Goal: Task Accomplishment & Management: Complete application form

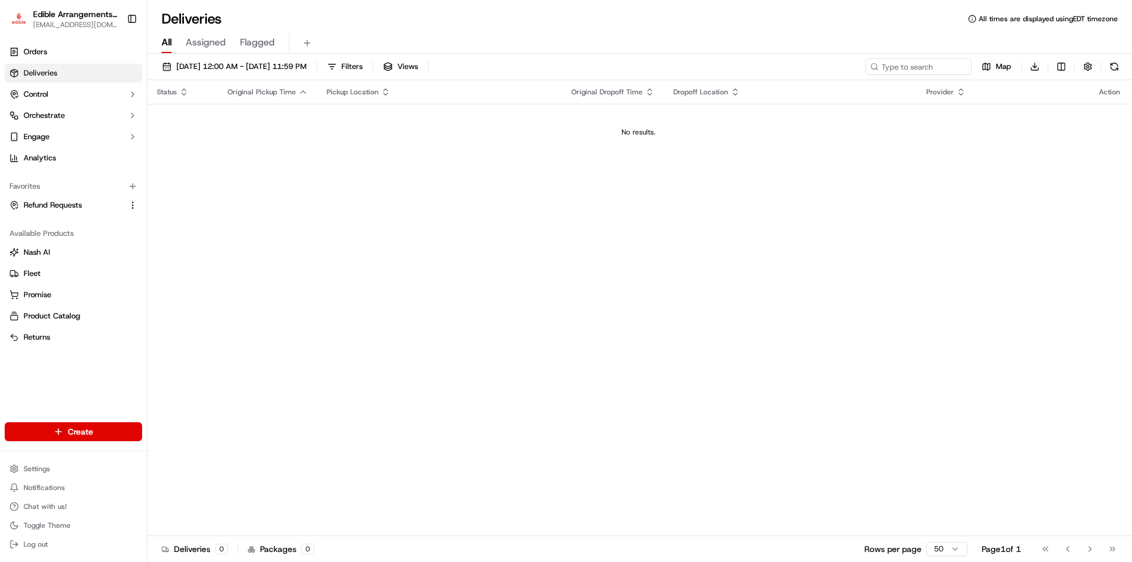
click at [343, 261] on div "Status Original Pickup Time Pickup Location Original Dropoff Time Dropoff Locat…" at bounding box center [638, 308] width 982 height 456
click at [77, 435] on html "Edible Arrangements - Wesley Chapel, FL fl716@edible.store Toggle Sidebar Order…" at bounding box center [566, 281] width 1132 height 562
click at [190, 462] on link "Delivery" at bounding box center [213, 453] width 132 height 21
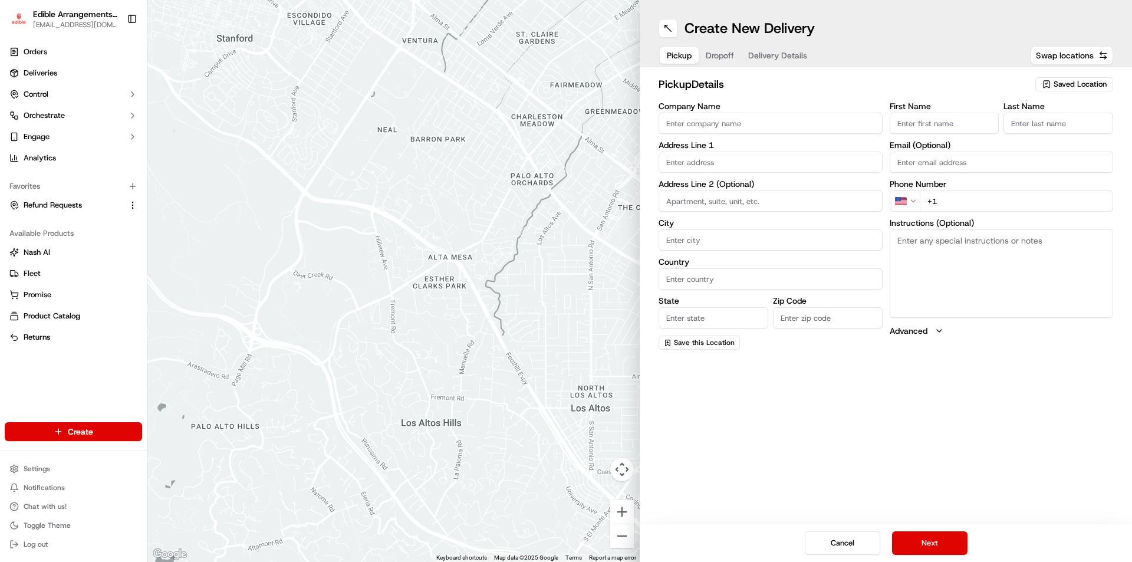
click at [1050, 86] on icon "button" at bounding box center [1046, 84] width 9 height 9
click at [998, 138] on span "Edible Arrangements - Wesley Chapel, FL (FL716)" at bounding box center [1054, 133] width 145 height 21
type input "Edible Arrangements - [PERSON_NAME][GEOGRAPHIC_DATA], [GEOGRAPHIC_DATA]"
type input "3749 Bruce B Downs Blvd"
type input "Wesley Chapel"
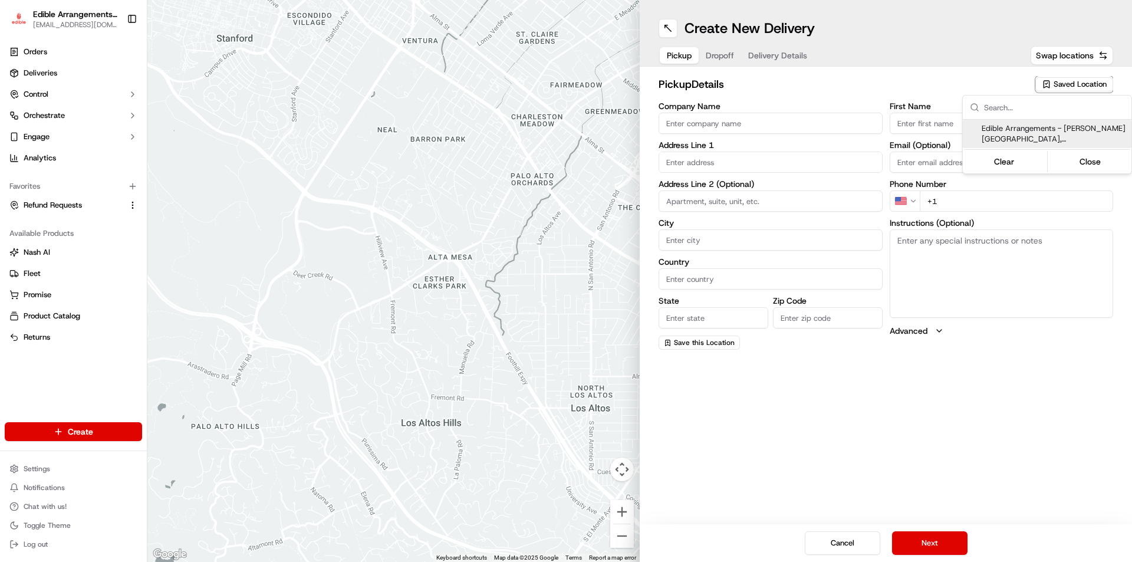
type input "US"
type input "FL"
type input "33544"
type input "FL716@edible.store"
type input "+1 813 929 7362"
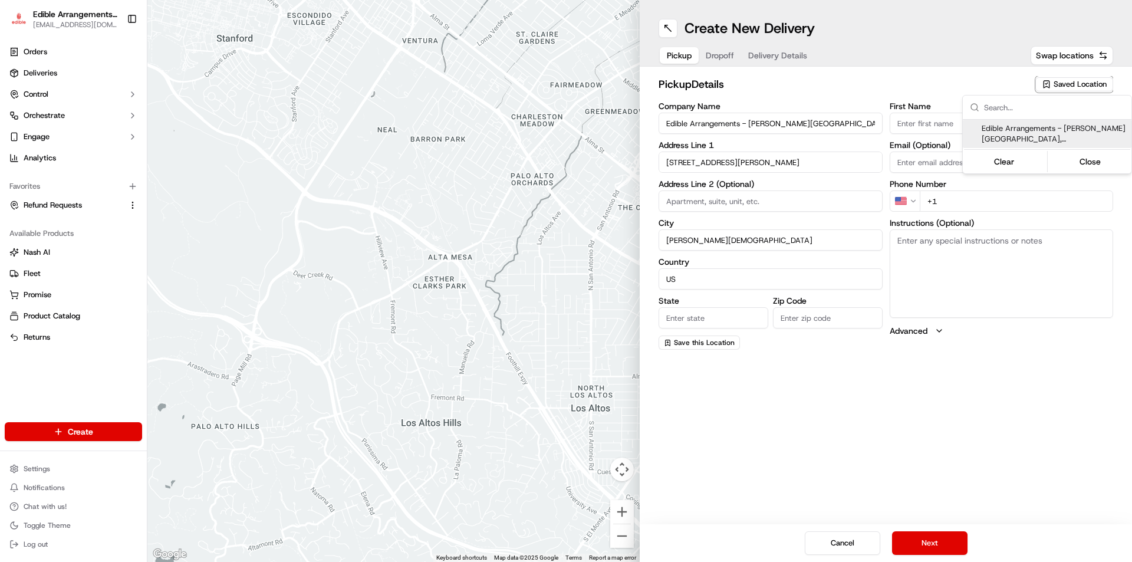
type textarea "Please come inside the store to pick up the arrangement."
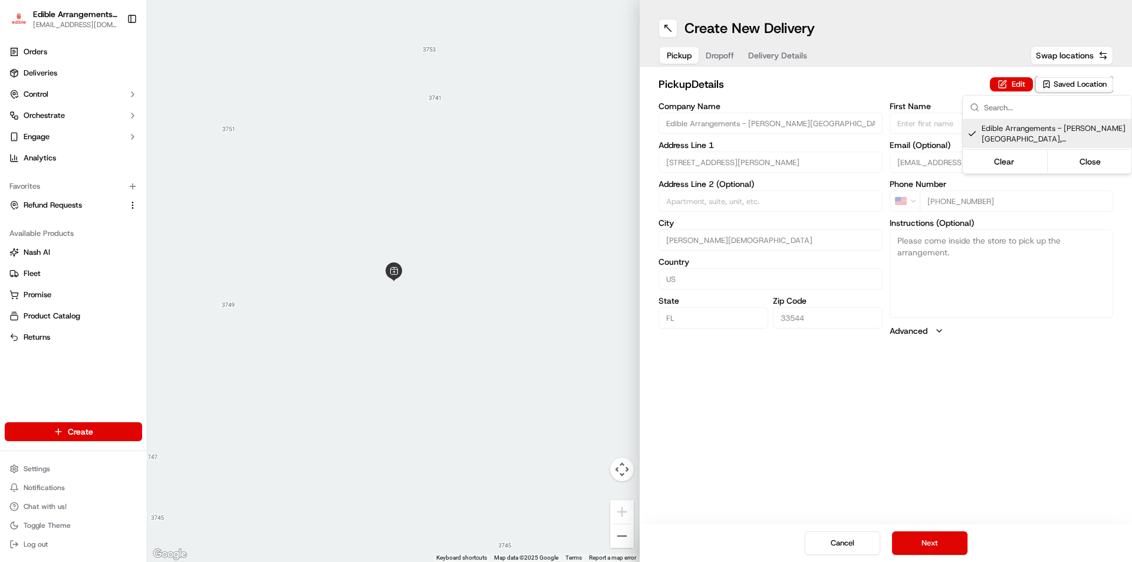
click at [925, 541] on html "Edible Arrangements - Wesley Chapel, FL fl716@edible.store Toggle Sidebar Order…" at bounding box center [566, 281] width 1132 height 562
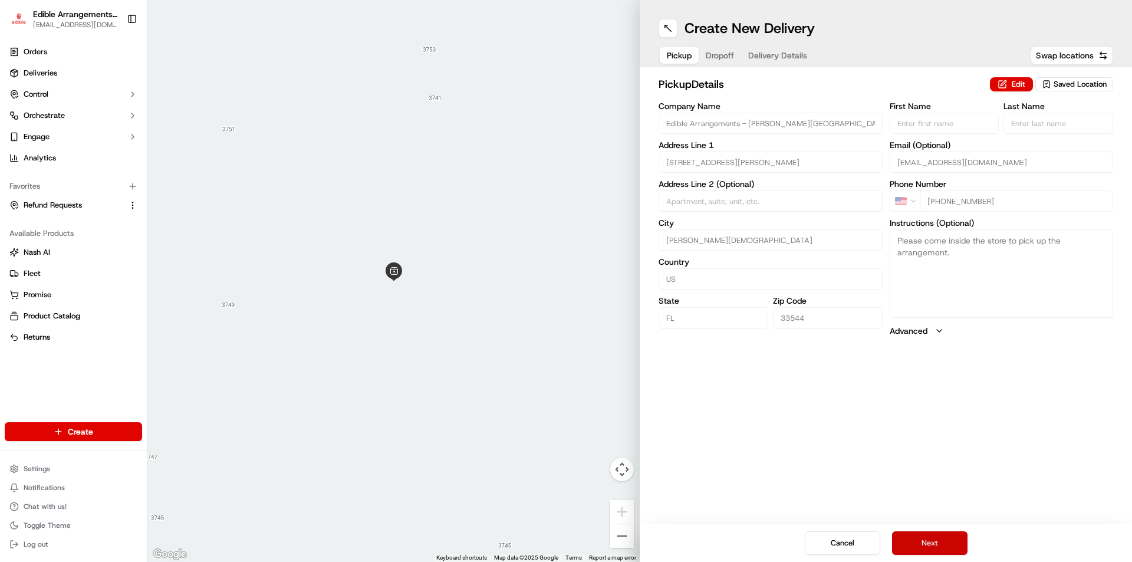
click at [945, 540] on button "Next" at bounding box center [929, 543] width 75 height 24
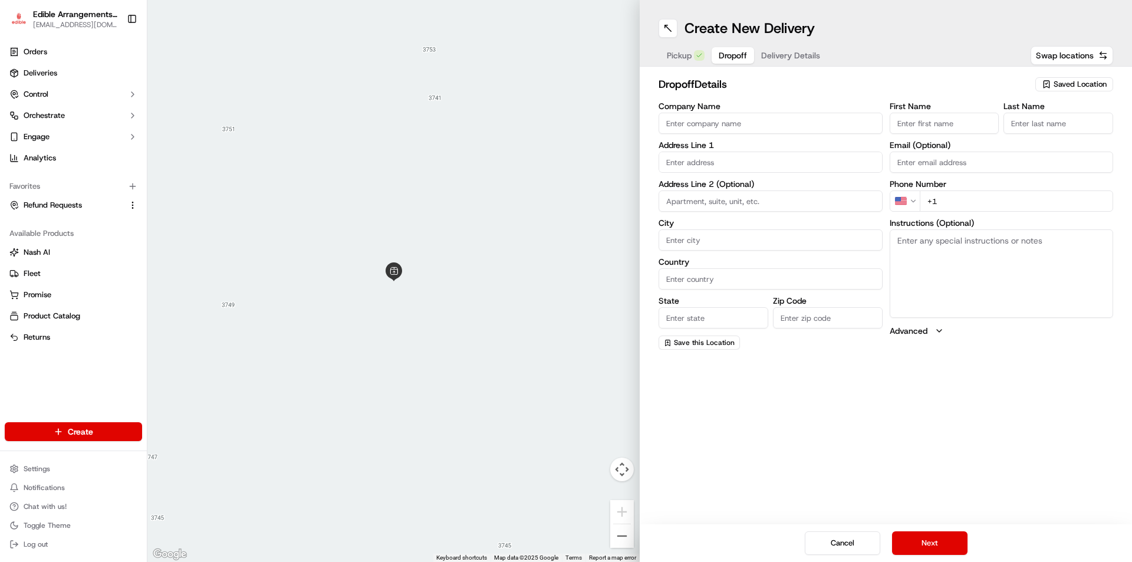
click at [924, 124] on input "First Name" at bounding box center [945, 123] width 110 height 21
type input "Jeanette"
click at [1008, 128] on input "Last Name" at bounding box center [1059, 123] width 110 height 21
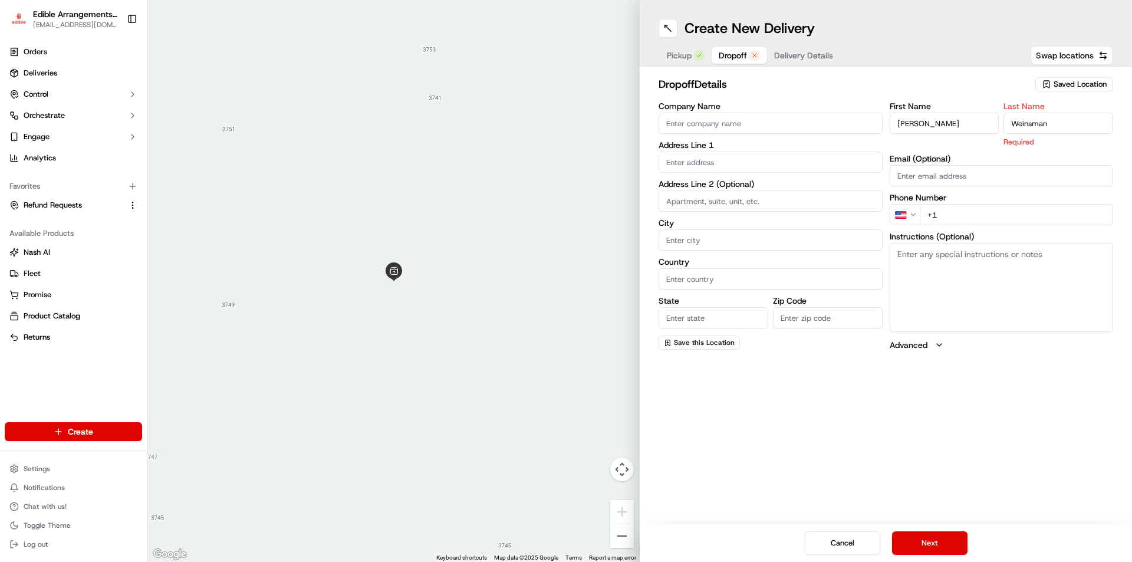
type input "Weinsman"
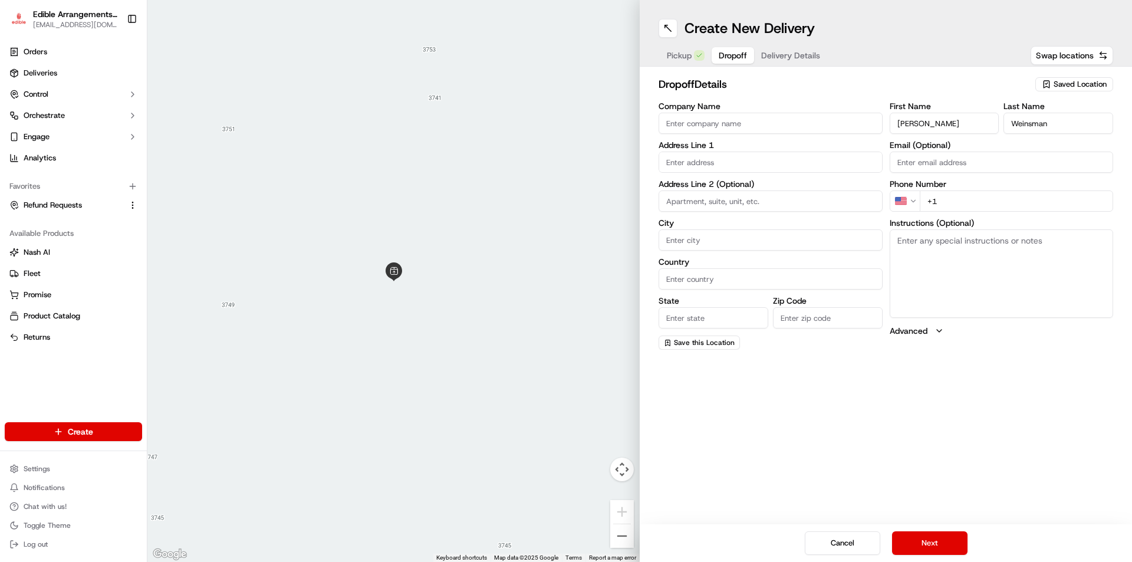
click at [977, 216] on div "First Name Jeanette Last Name Weinsman Email (Optional) Phone Number US +1 Inst…" at bounding box center [1002, 226] width 224 height 248
type input "+1 863 670 5080"
click at [951, 239] on textarea "Instructions (Optional)" at bounding box center [1002, 273] width 224 height 88
type textarea "please knock at door and hand deliver to recipient, if not home leave at door."
click at [700, 162] on input "text" at bounding box center [771, 162] width 224 height 21
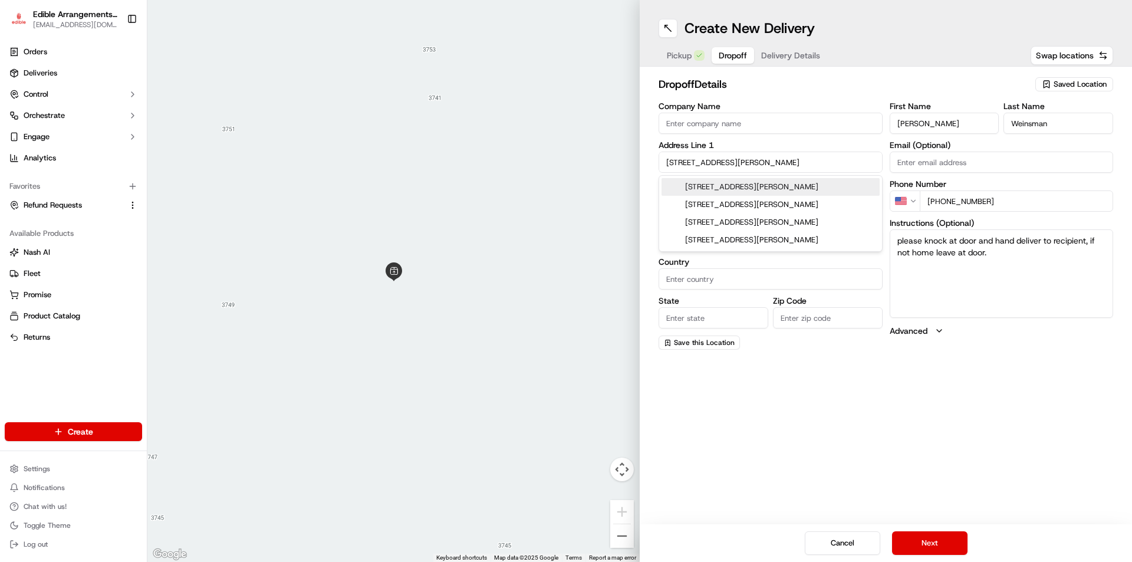
click at [751, 183] on div "1610 Robertson Street, Lakeland, FL" at bounding box center [771, 187] width 218 height 18
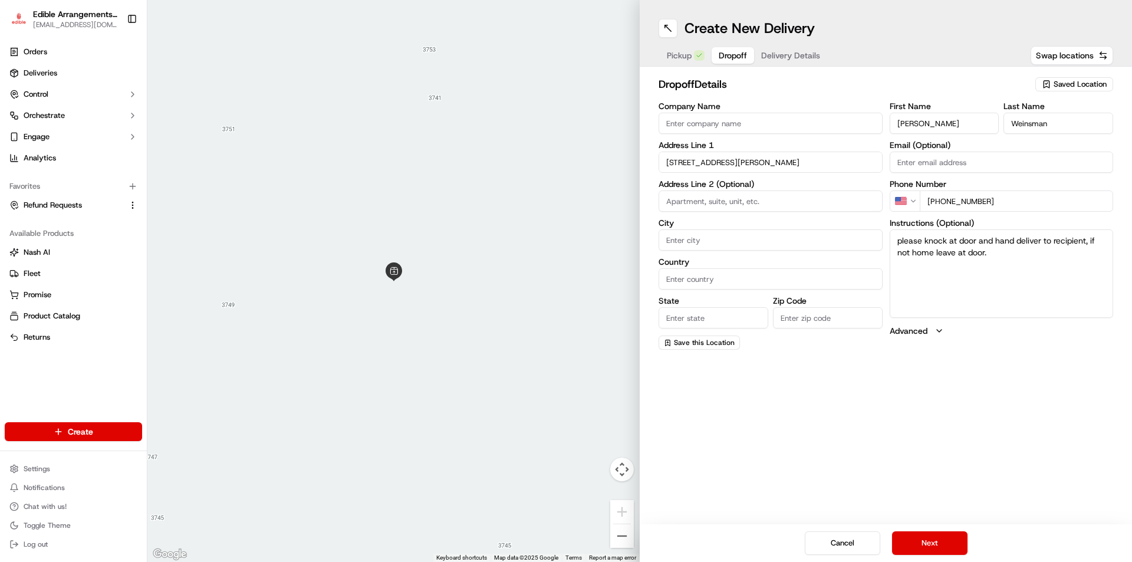
type input "1610 Robertson St, Lakeland, FL 33803, USA"
type input "Lakeland"
type input "United States"
type input "FL"
type input "33803"
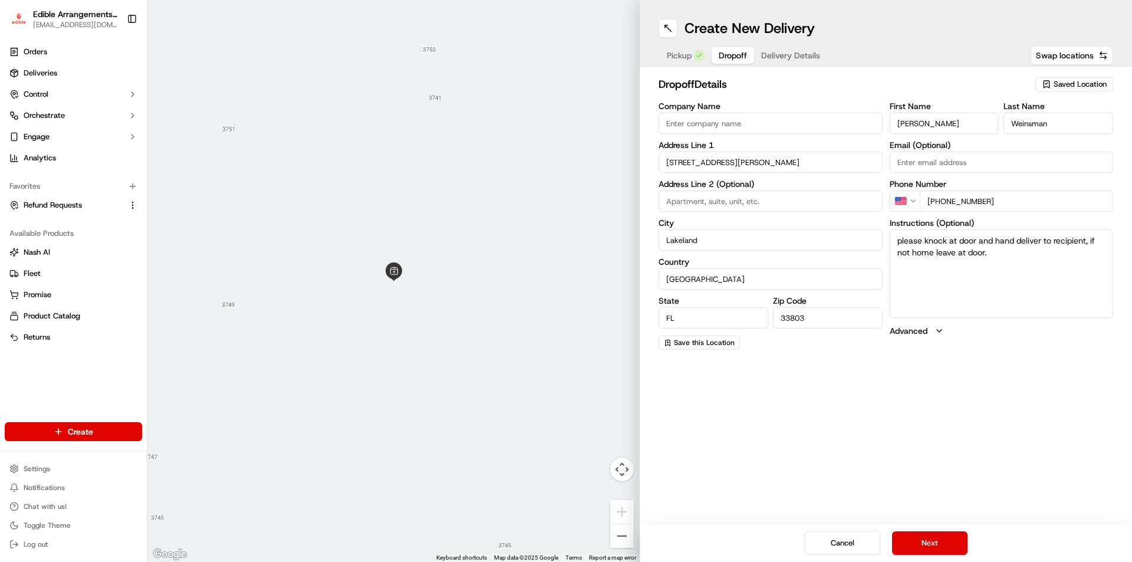
type input "1610 Robertson Street"
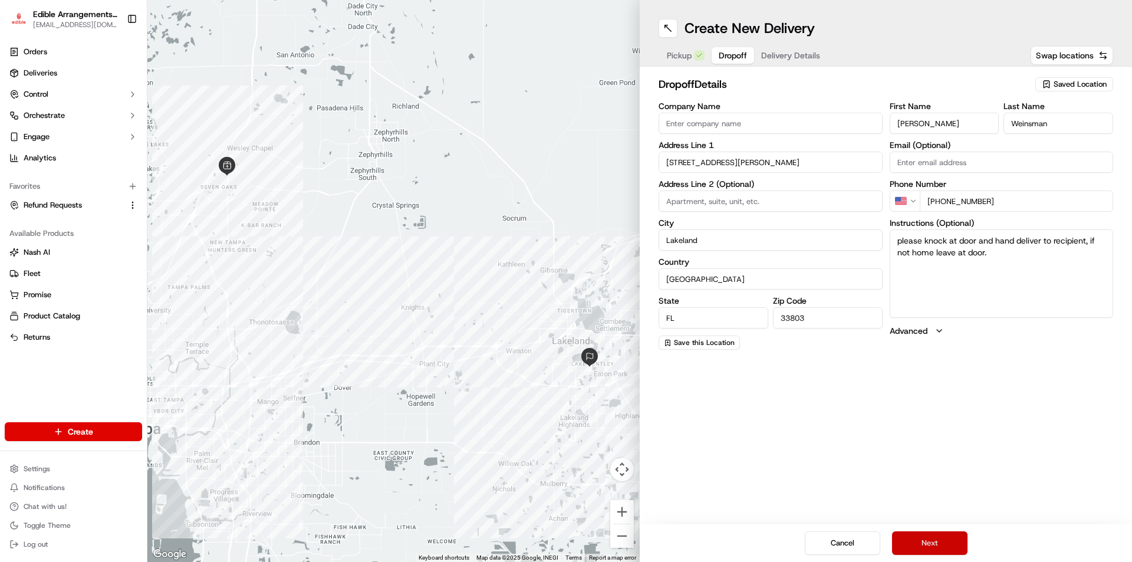
click at [932, 539] on button "Next" at bounding box center [929, 543] width 75 height 24
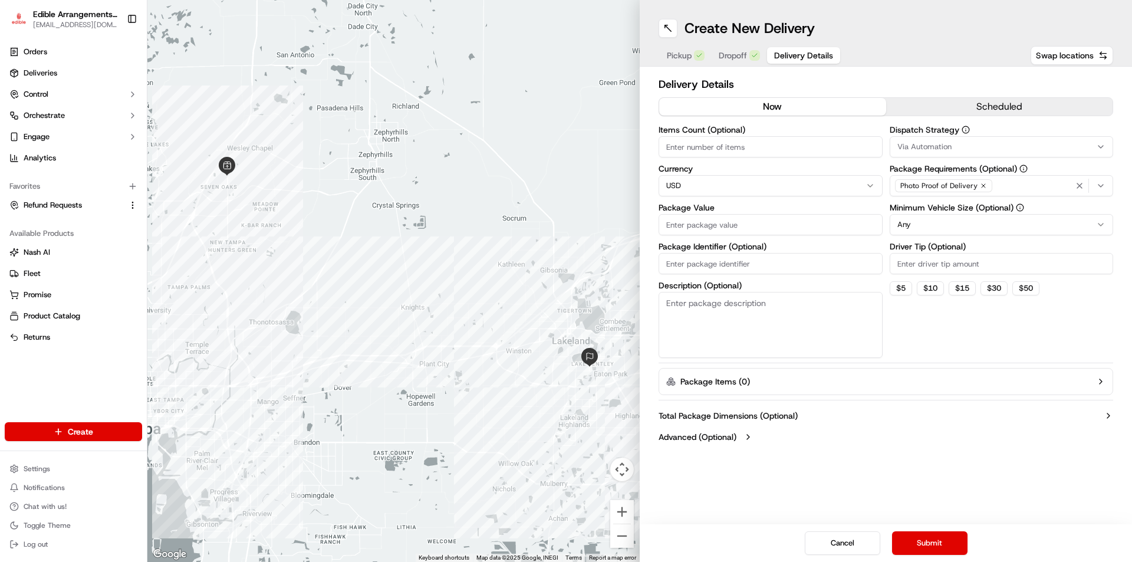
click at [717, 147] on input "Items Count (Optional)" at bounding box center [771, 146] width 224 height 21
type input "2"
click at [724, 228] on input "Package Value" at bounding box center [771, 224] width 224 height 21
type input "94.97"
click at [733, 259] on input "Package Identifier (Optional)" at bounding box center [771, 263] width 224 height 21
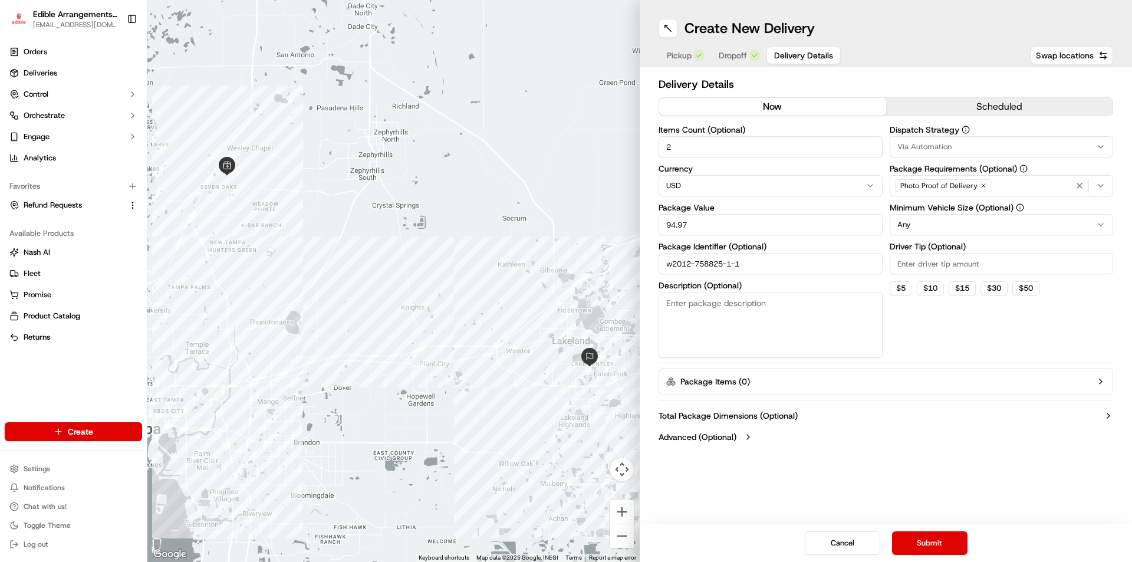
type input "w2012-758825-1-1"
click at [727, 318] on textarea "Description (Optional)" at bounding box center [771, 325] width 224 height 66
type textarea "mini arrangement and funfetti cake"
click at [937, 543] on button "Submit" at bounding box center [929, 543] width 75 height 24
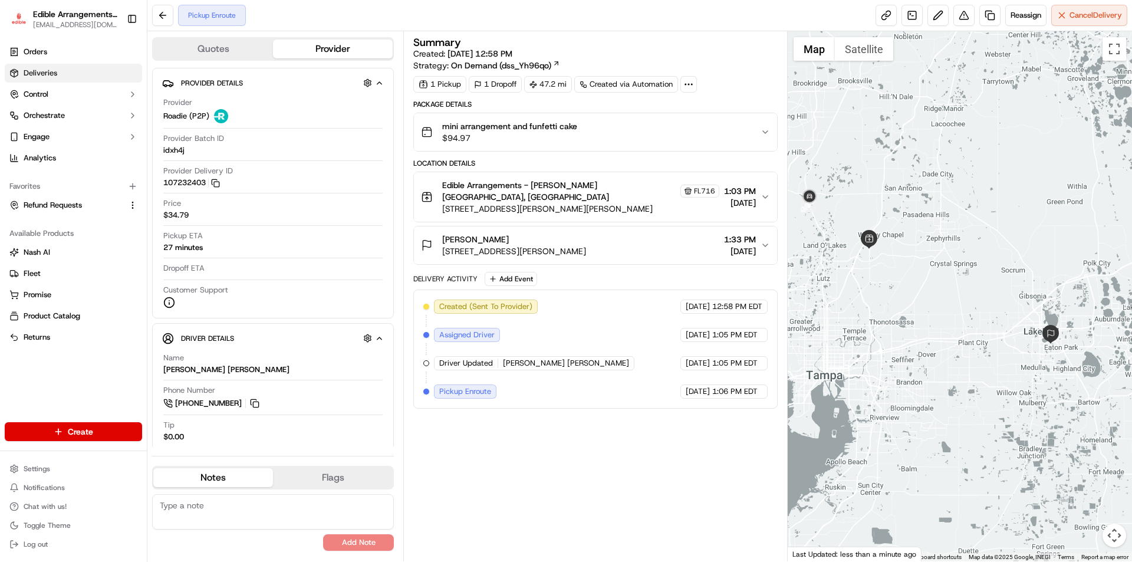
click at [46, 79] on link "Deliveries" at bounding box center [73, 73] width 137 height 19
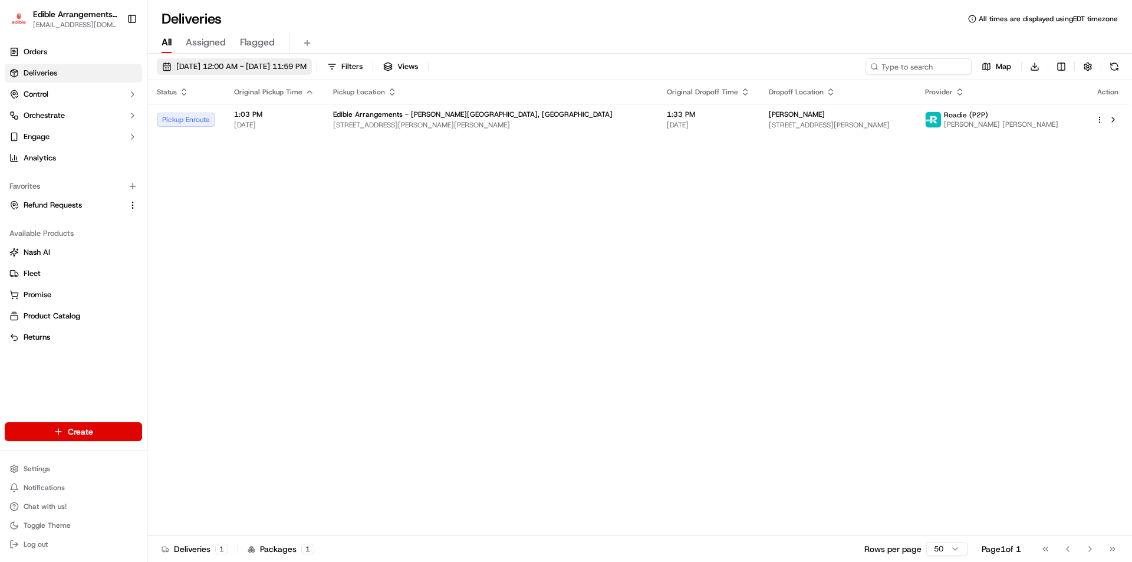
click at [202, 68] on span "09/18/2025 12:00 AM - 09/18/2025 11:59 PM" at bounding box center [241, 66] width 130 height 11
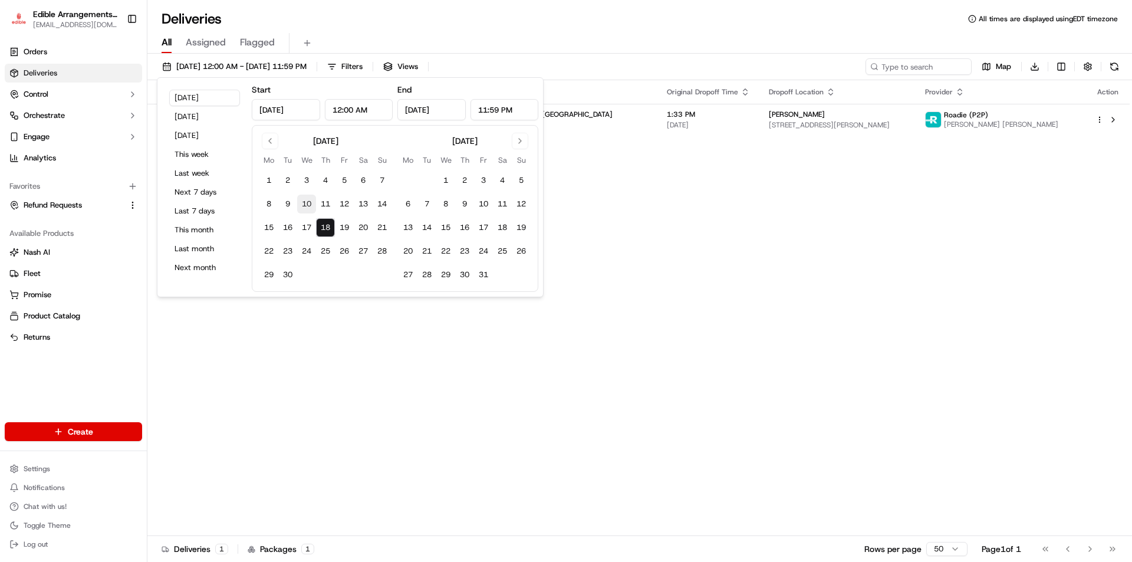
click at [308, 206] on button "10" at bounding box center [306, 204] width 19 height 19
type input "Sep 10, 2025"
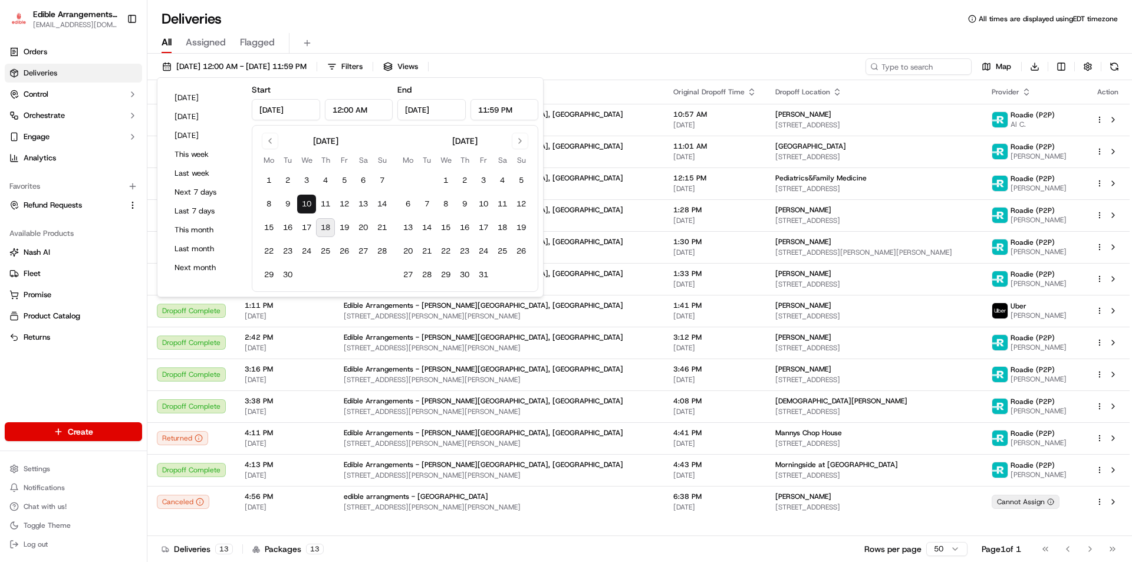
click at [577, 58] on div "09/10/2025 12:00 AM - 09/10/2025 11:59 PM Filters Views Map Download" at bounding box center [639, 69] width 985 height 22
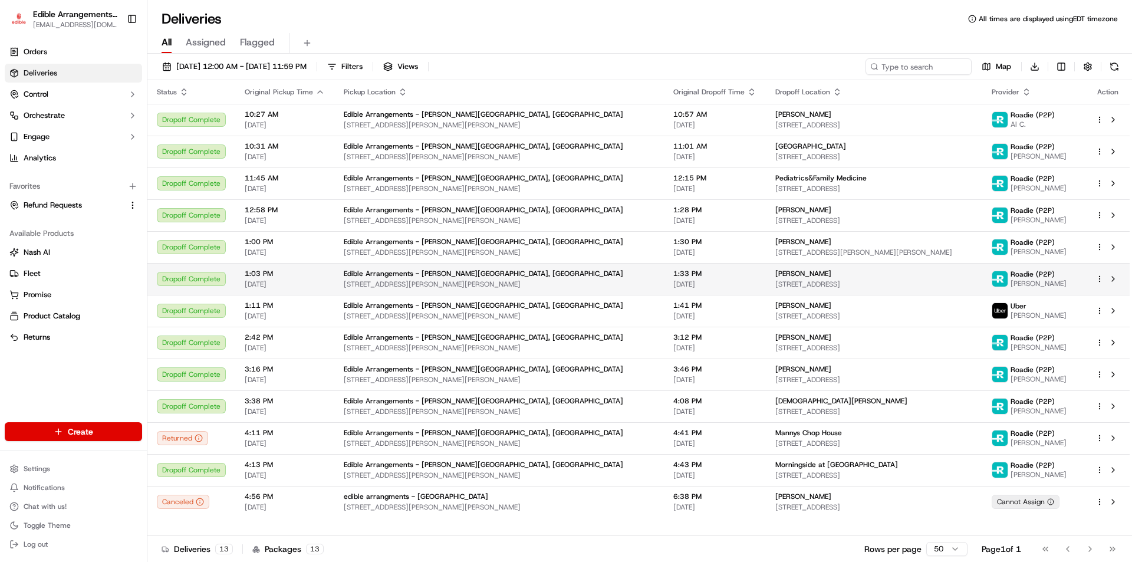
click at [766, 278] on td "Gilbert Absolu 5759 Waterside Blvd, Lakeland, FL 33805, USA" at bounding box center [874, 279] width 216 height 32
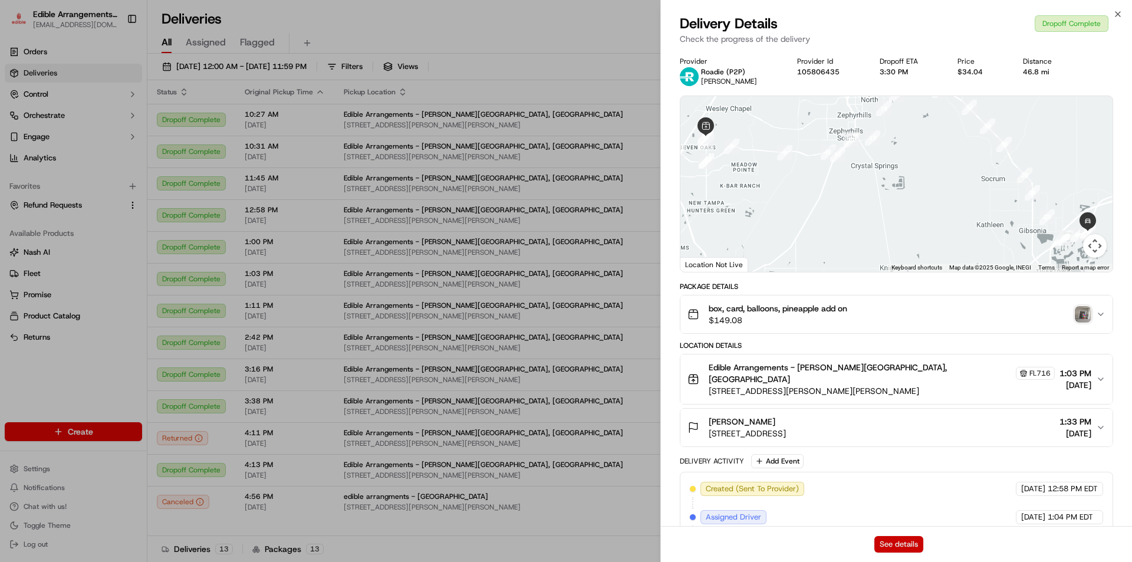
click at [903, 546] on button "See details" at bounding box center [899, 544] width 49 height 17
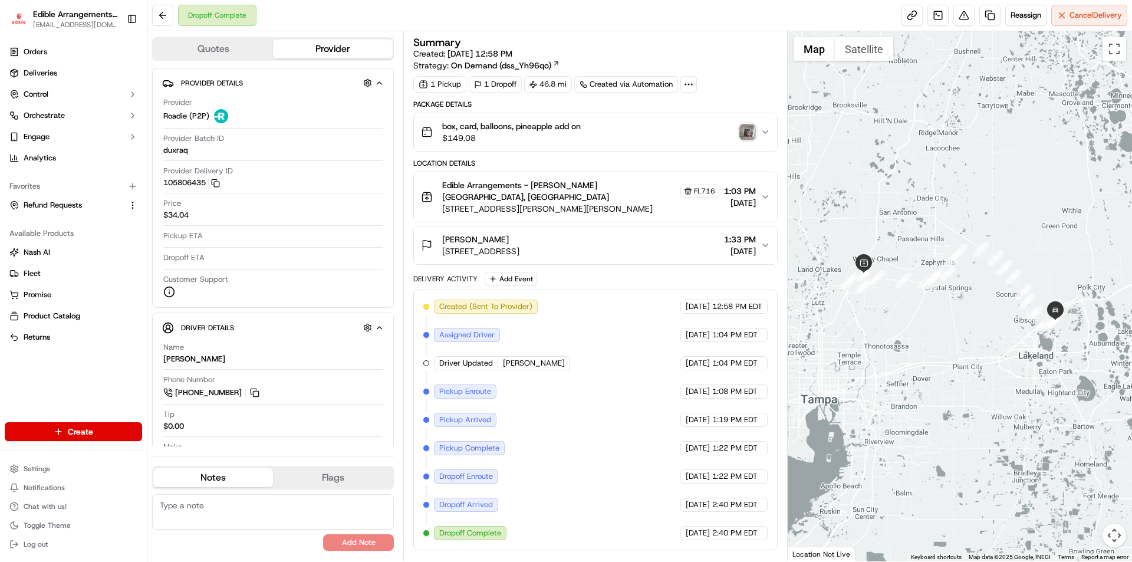
click at [752, 130] on img "button" at bounding box center [748, 132] width 17 height 17
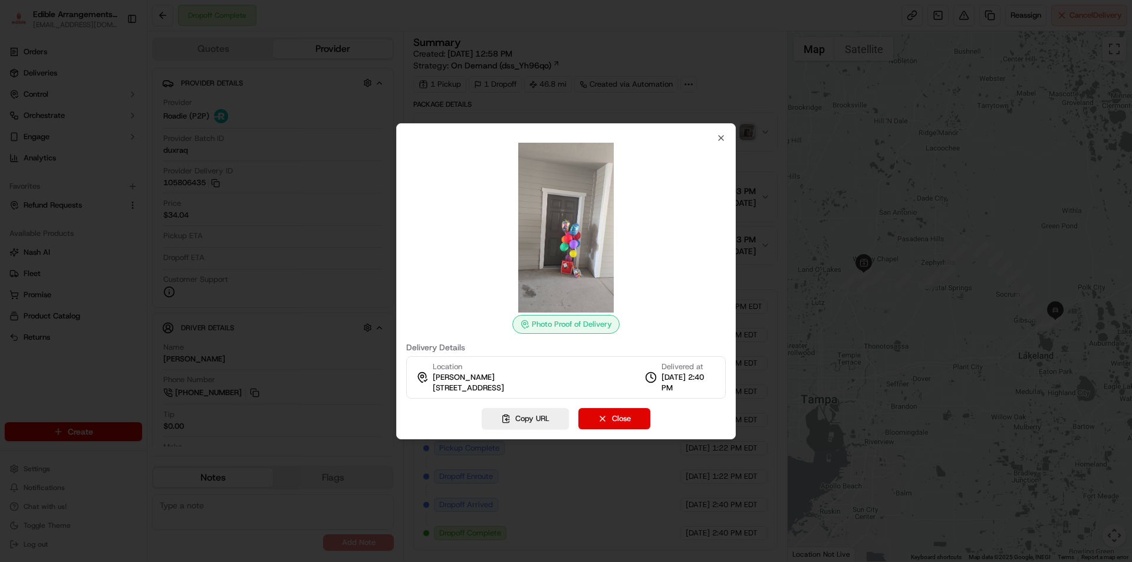
click at [527, 323] on icon at bounding box center [524, 324] width 9 height 9
click at [558, 266] on img at bounding box center [566, 228] width 170 height 170
